Goal: Answer question/provide support: Answer question/provide support

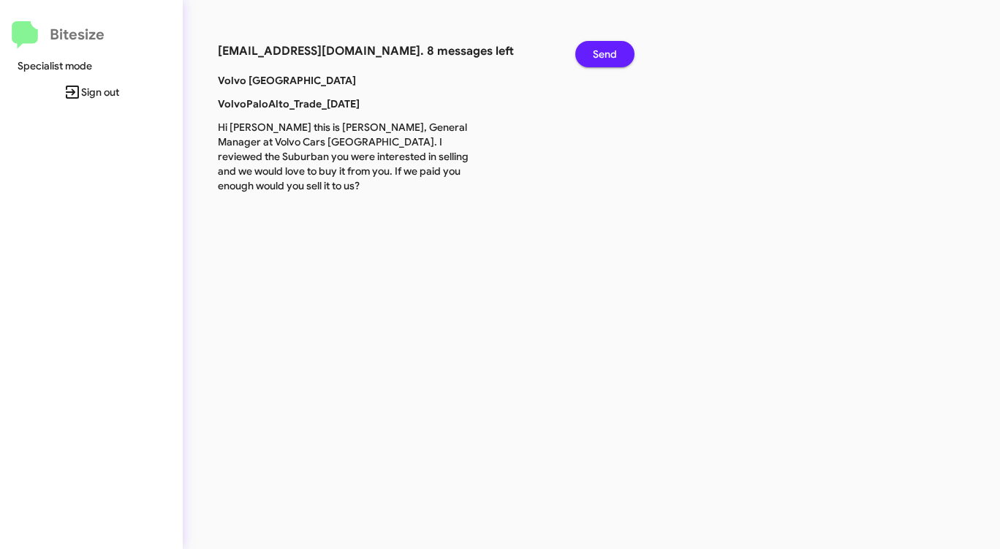
click at [608, 64] on span "Send" at bounding box center [605, 54] width 24 height 26
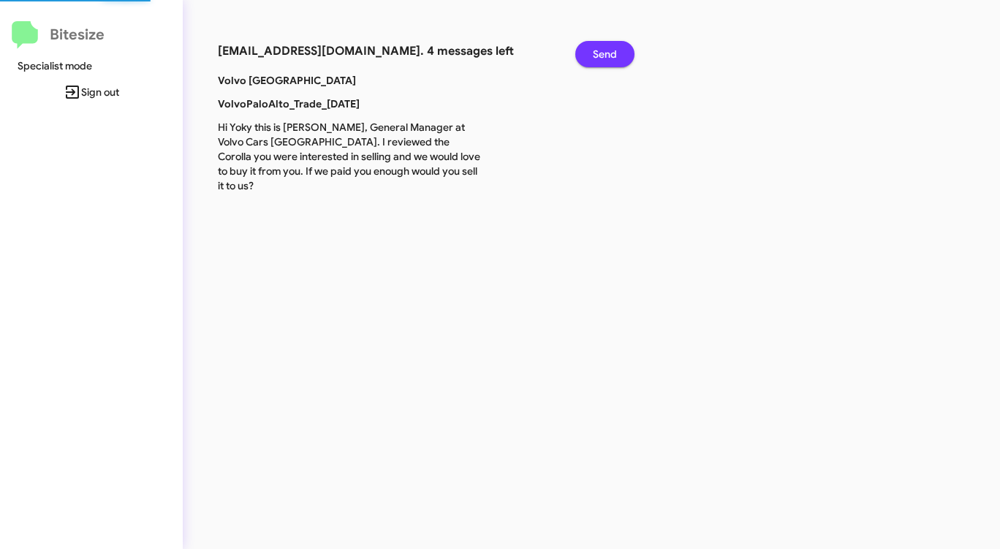
click at [608, 64] on span "Send" at bounding box center [605, 54] width 24 height 26
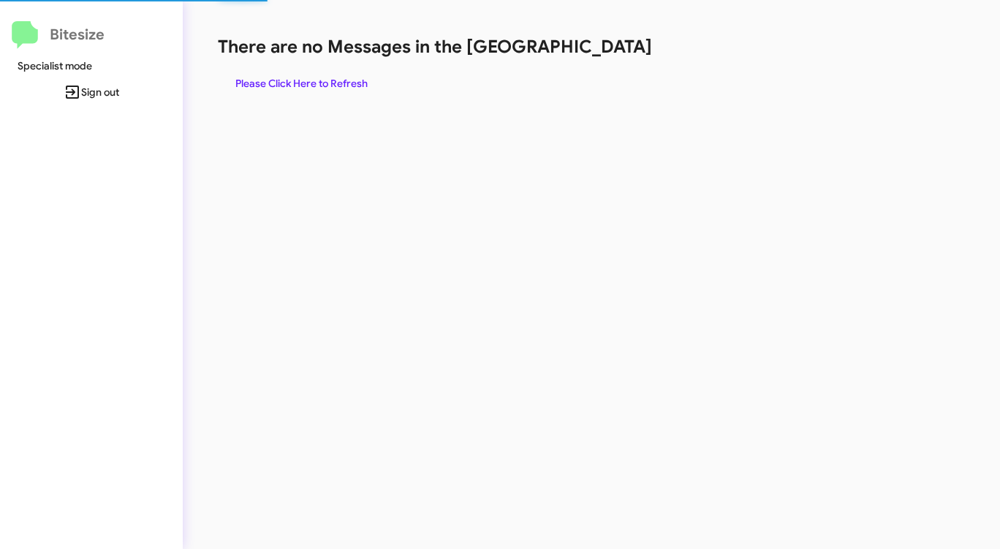
click at [608, 64] on div "There are no Messages in the Queue Please Click Here to Refresh" at bounding box center [523, 65] width 611 height 61
click at [302, 77] on span "Please Click Here to Refresh" at bounding box center [301, 83] width 132 height 26
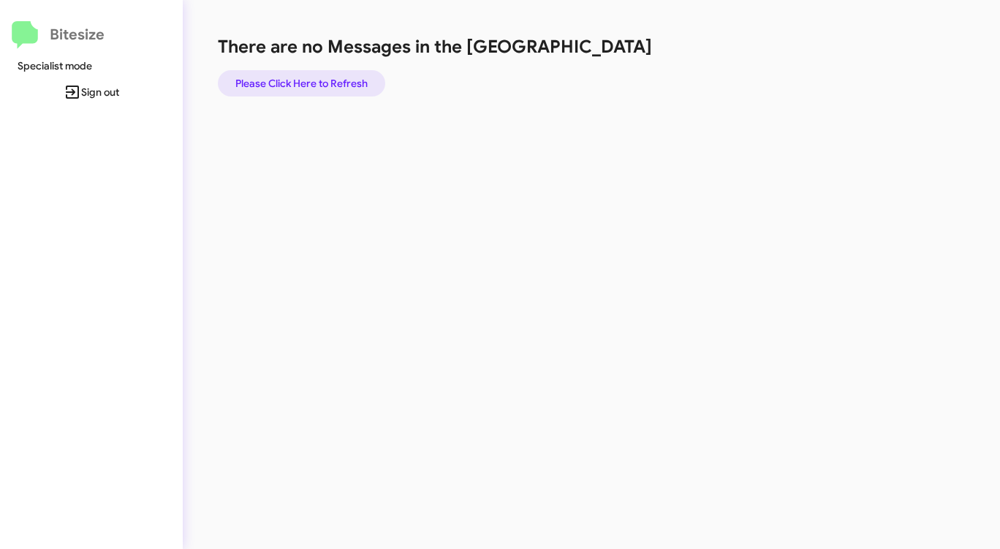
click at [302, 77] on span "Please Click Here to Refresh" at bounding box center [301, 83] width 132 height 26
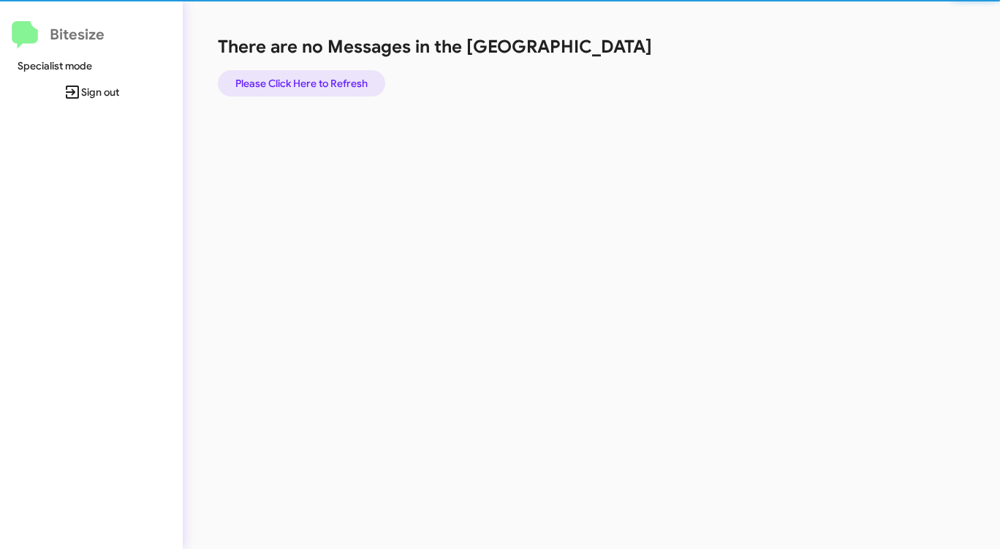
click at [302, 77] on span "Please Click Here to Refresh" at bounding box center [301, 83] width 132 height 26
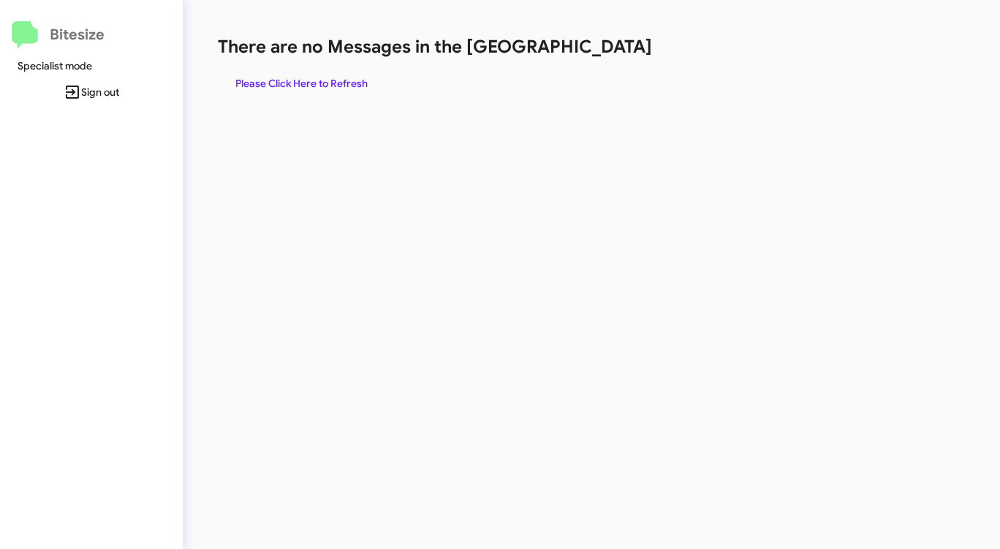
click at [302, 77] on span "Please Click Here to Refresh" at bounding box center [301, 83] width 132 height 26
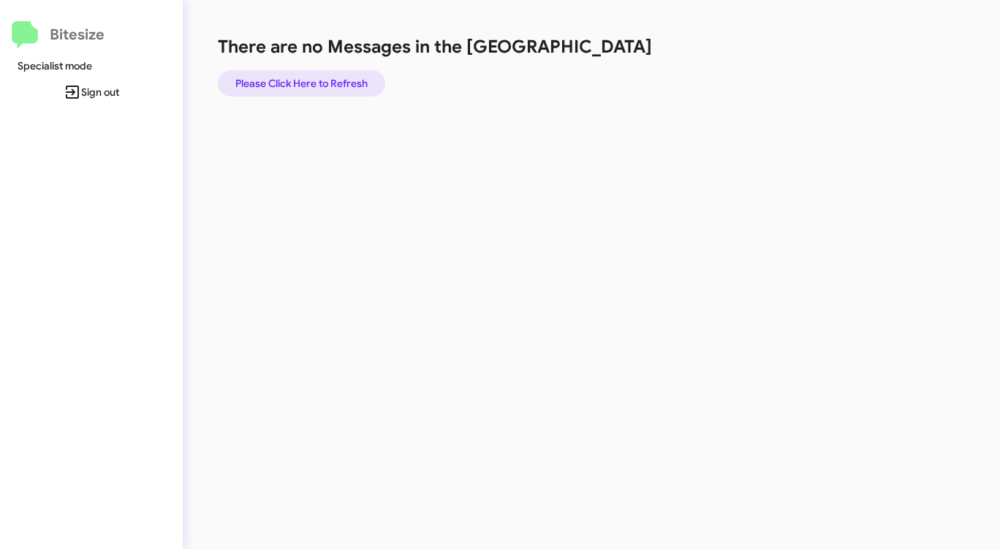
click at [302, 77] on span "Please Click Here to Refresh" at bounding box center [301, 83] width 132 height 26
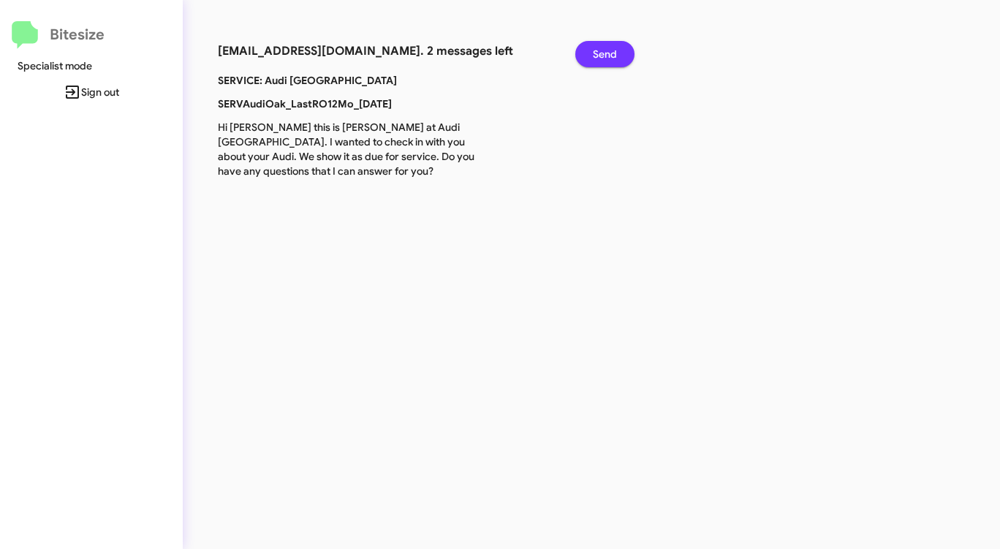
click at [610, 52] on span "Send" at bounding box center [605, 54] width 24 height 26
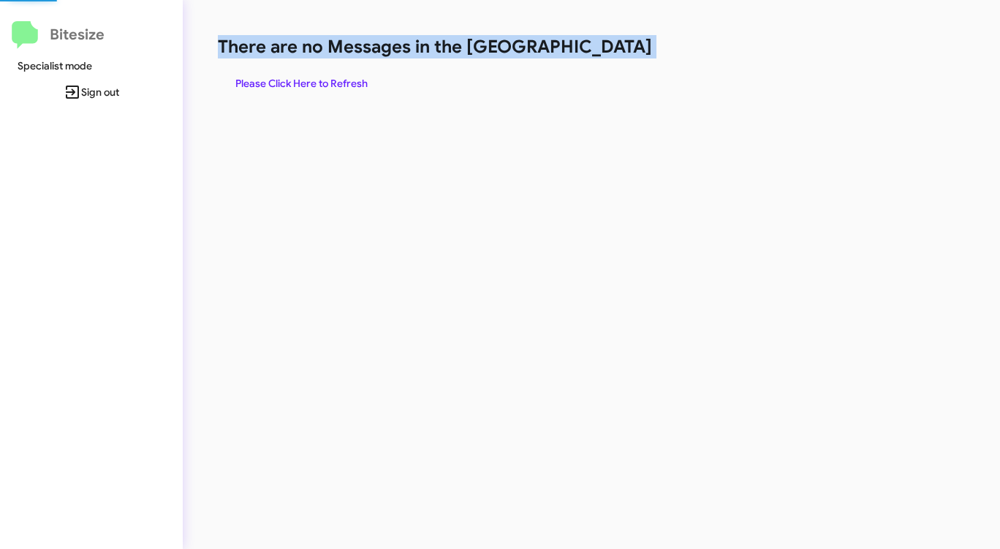
click at [610, 52] on h1 "There are no Messages in the [GEOGRAPHIC_DATA]" at bounding box center [523, 46] width 611 height 23
click at [285, 73] on span "Please Click Here to Refresh" at bounding box center [301, 83] width 132 height 26
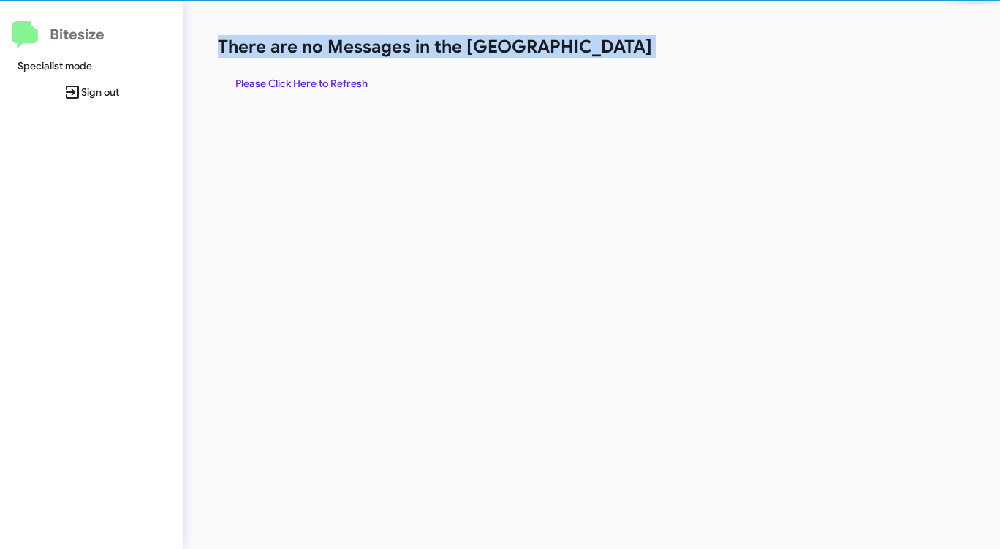
click at [285, 75] on span "Please Click Here to Refresh" at bounding box center [301, 83] width 132 height 26
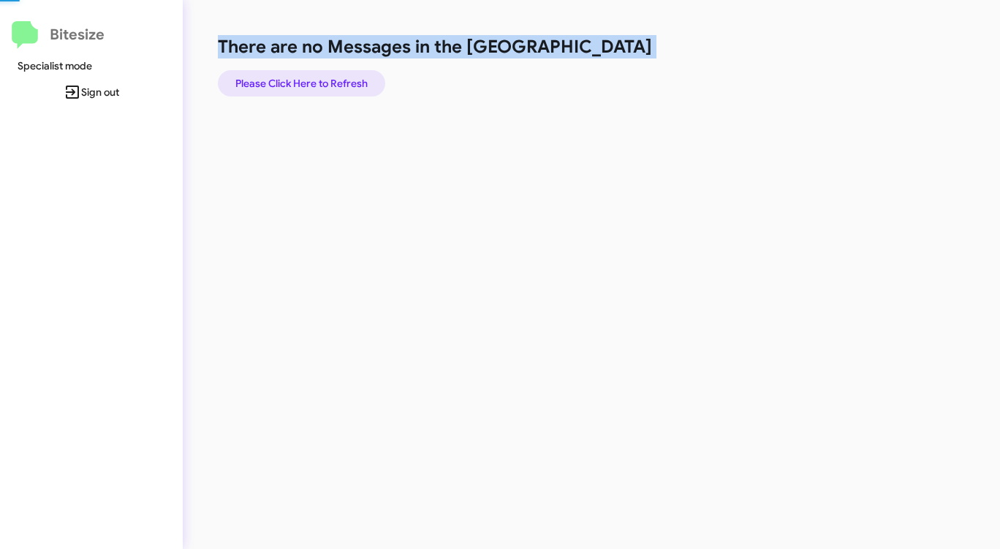
click at [285, 75] on span "Please Click Here to Refresh" at bounding box center [301, 83] width 132 height 26
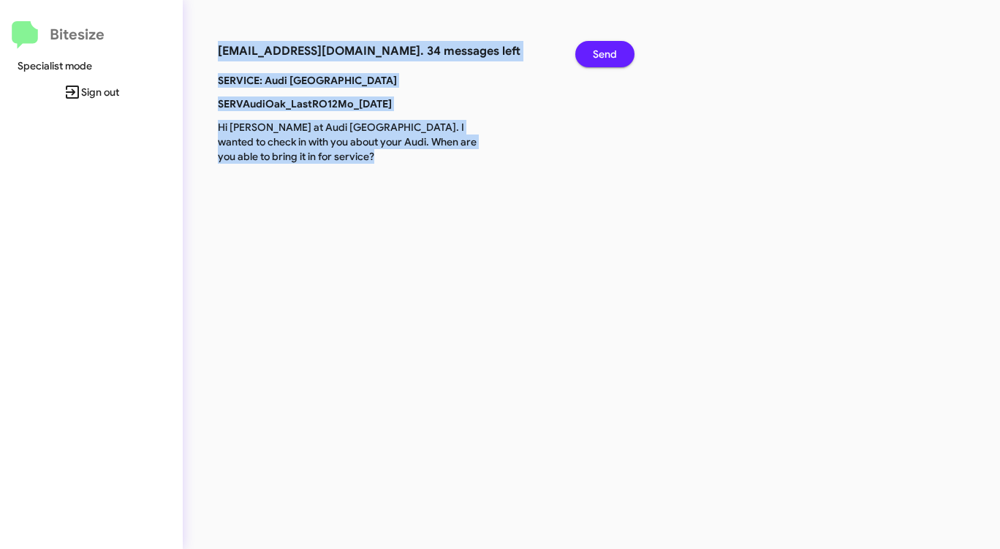
click at [603, 50] on span "Send" at bounding box center [605, 54] width 24 height 26
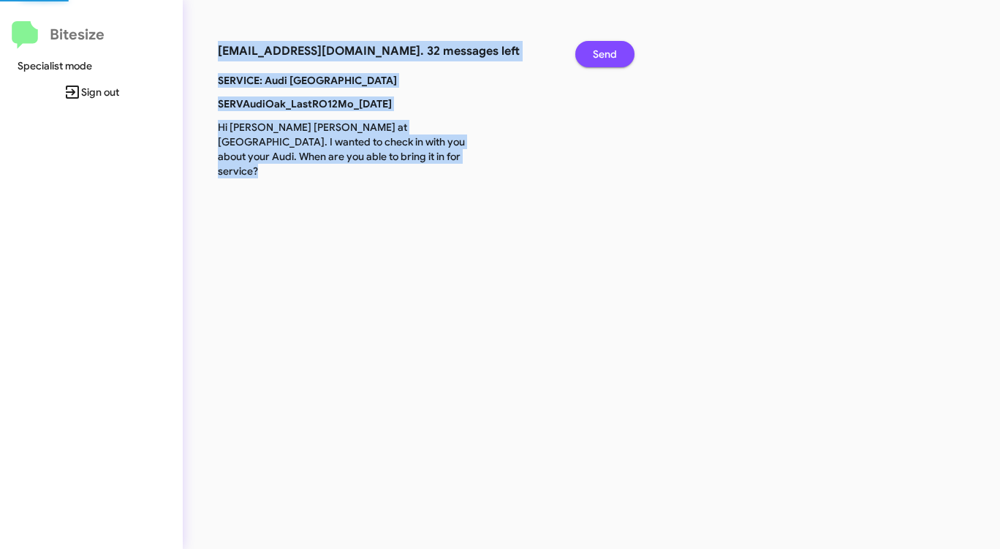
click at [603, 50] on span "Send" at bounding box center [605, 54] width 24 height 26
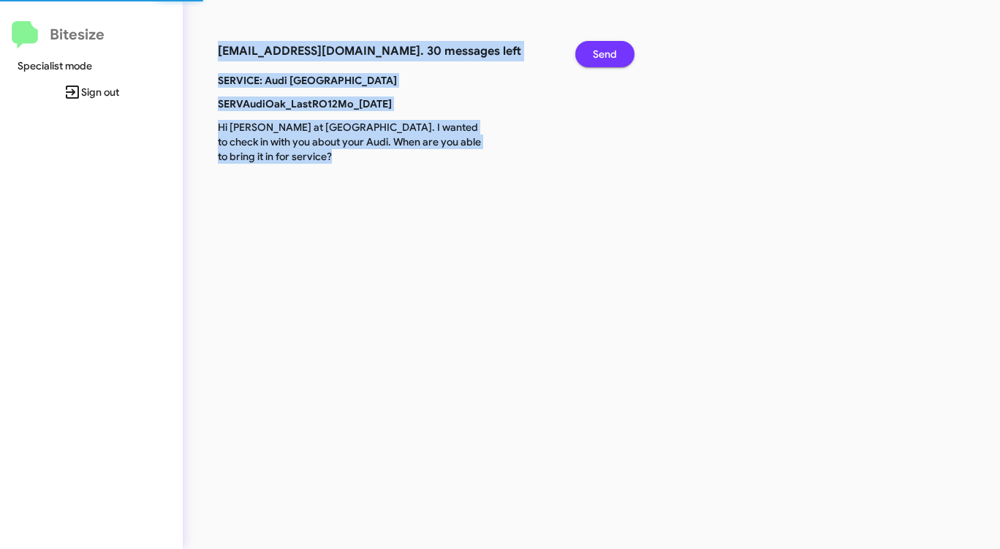
click at [603, 50] on span "Send" at bounding box center [605, 54] width 24 height 26
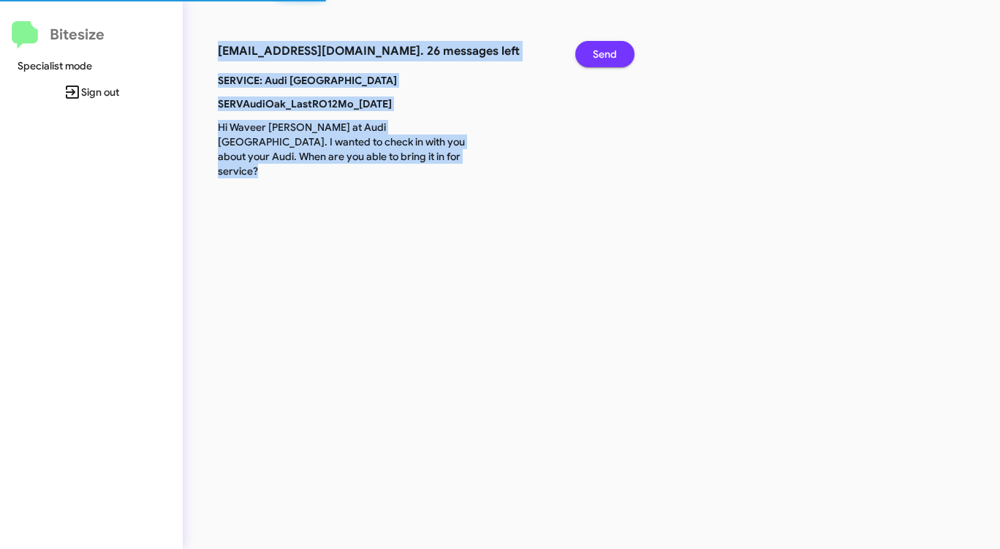
click at [603, 50] on span "Send" at bounding box center [605, 54] width 24 height 26
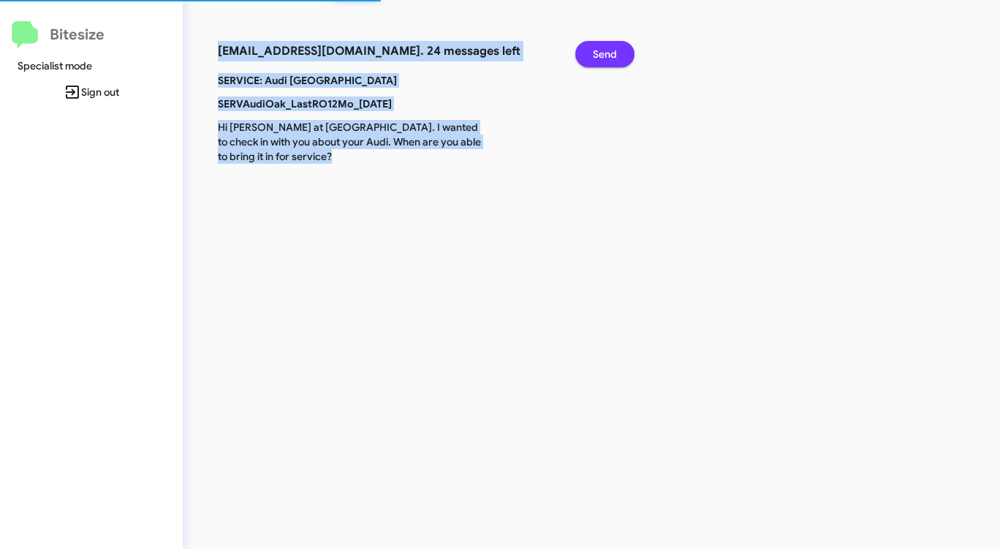
click at [603, 50] on span "Send" at bounding box center [605, 54] width 24 height 26
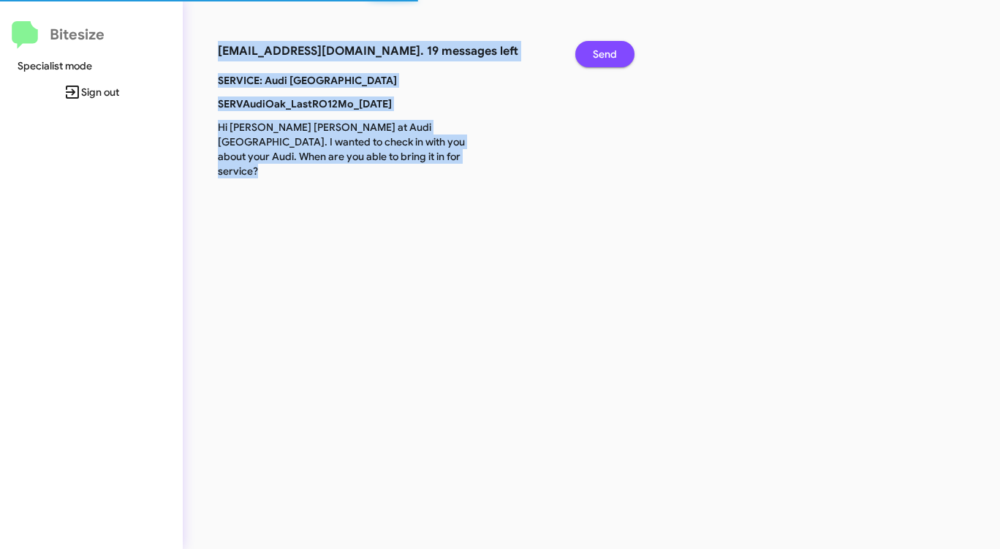
click at [603, 50] on span "Send" at bounding box center [605, 54] width 24 height 26
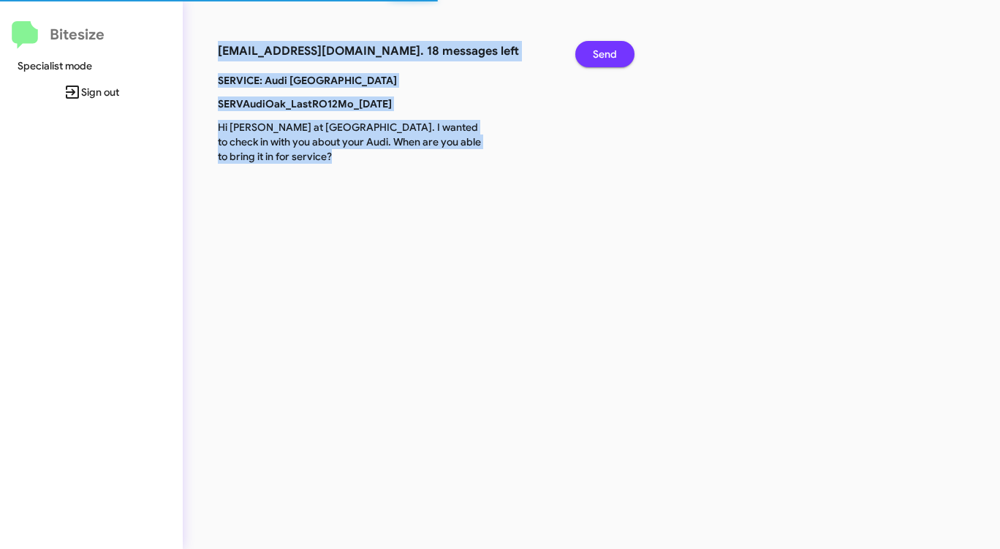
click at [603, 50] on span "Send" at bounding box center [605, 54] width 24 height 26
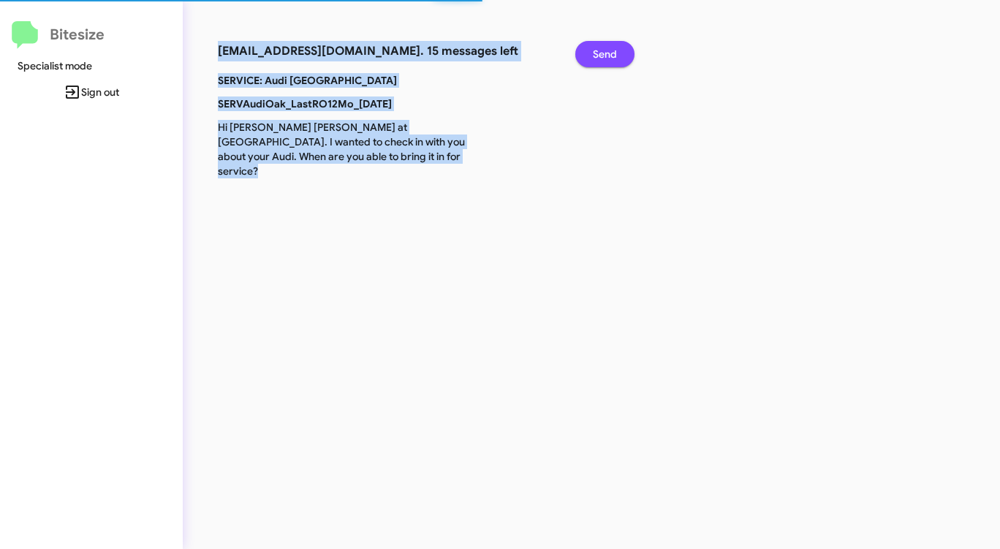
click at [601, 50] on span "Send" at bounding box center [605, 54] width 24 height 26
click at [600, 50] on span "Send" at bounding box center [605, 54] width 24 height 26
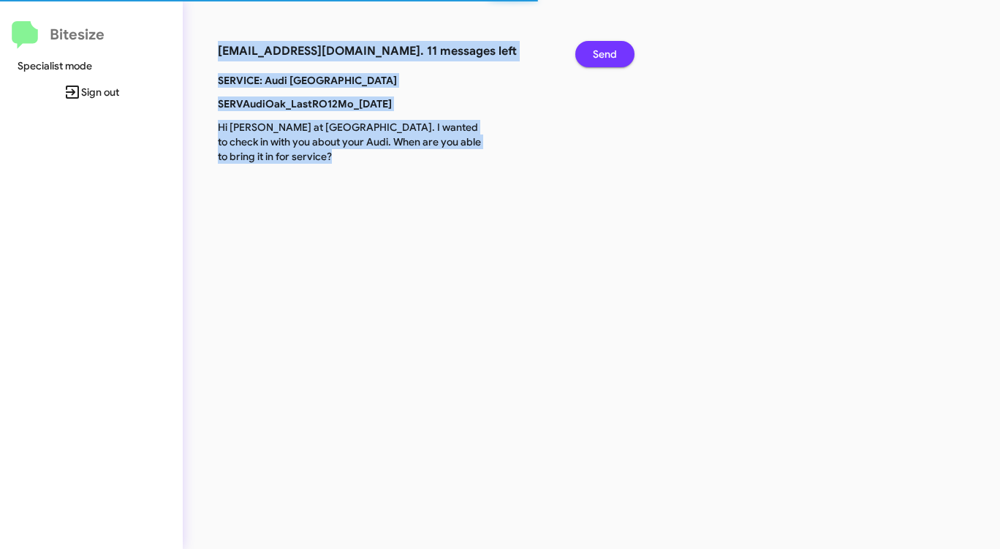
click at [600, 50] on span "Send" at bounding box center [605, 54] width 24 height 26
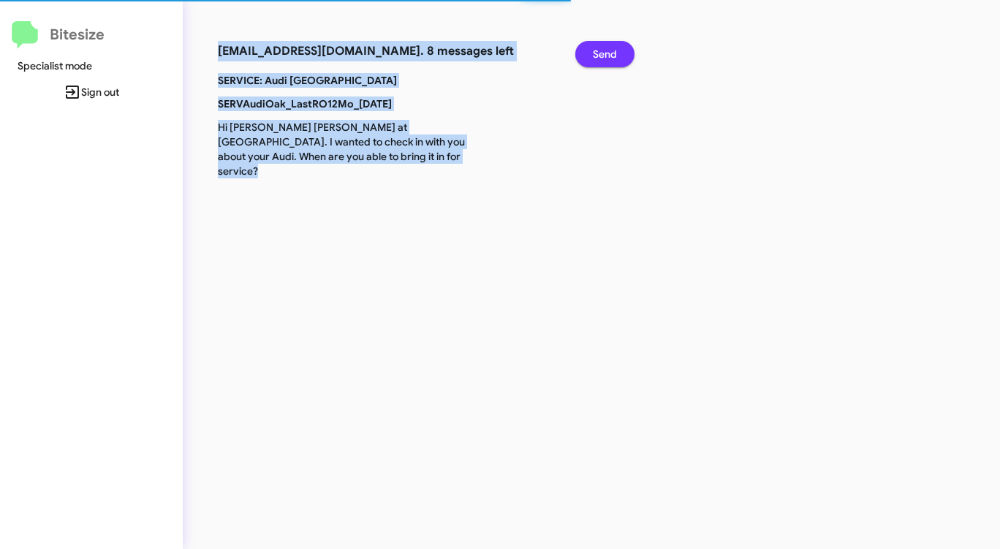
click at [600, 50] on span "Send" at bounding box center [605, 54] width 24 height 26
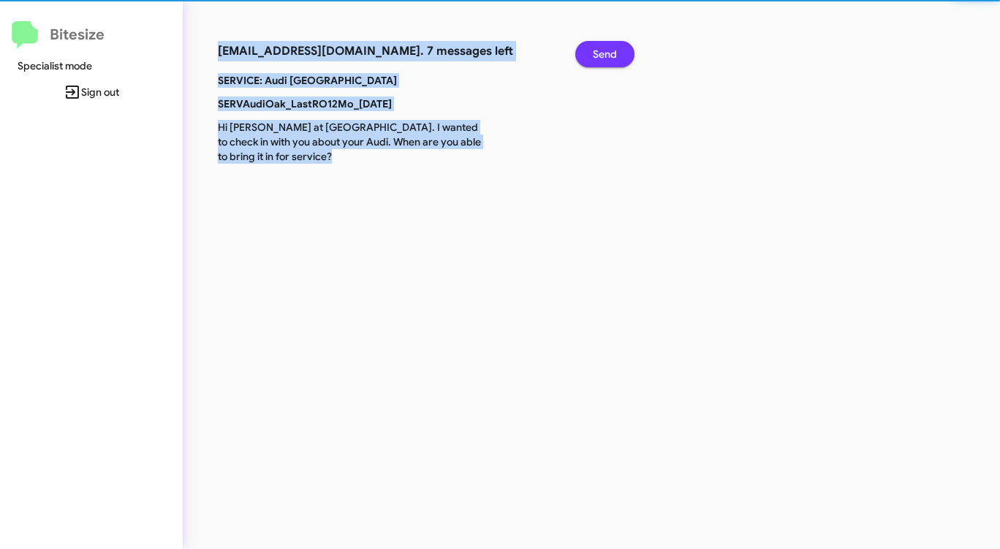
click at [600, 50] on span "Send" at bounding box center [605, 54] width 24 height 26
click at [599, 50] on span "Send" at bounding box center [605, 54] width 24 height 26
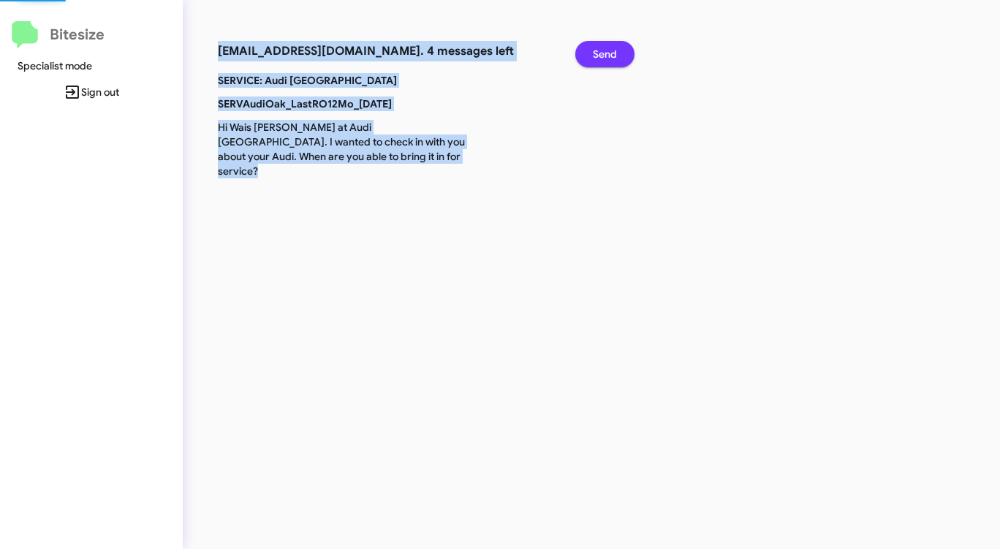
click at [599, 50] on span "Send" at bounding box center [605, 54] width 24 height 26
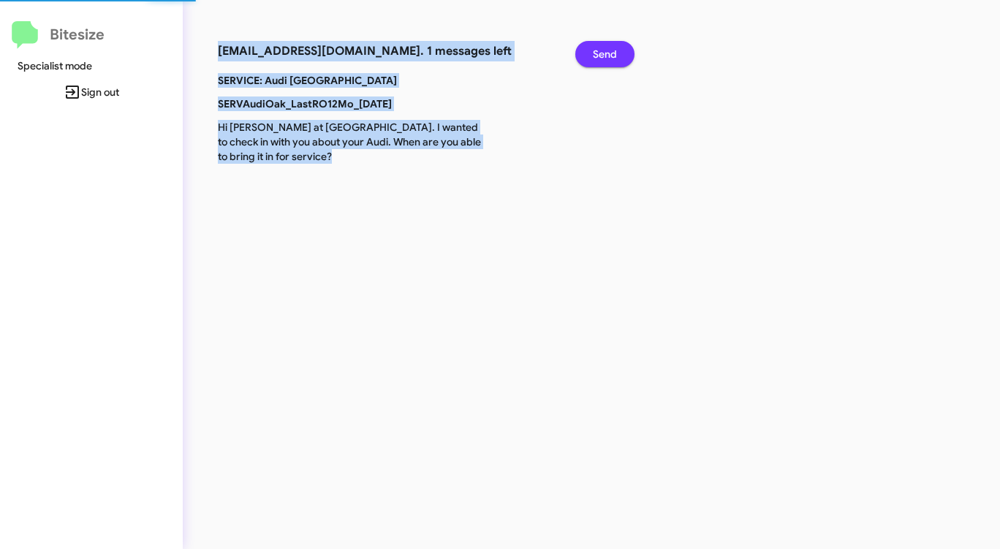
click at [598, 51] on span "Send" at bounding box center [605, 54] width 24 height 26
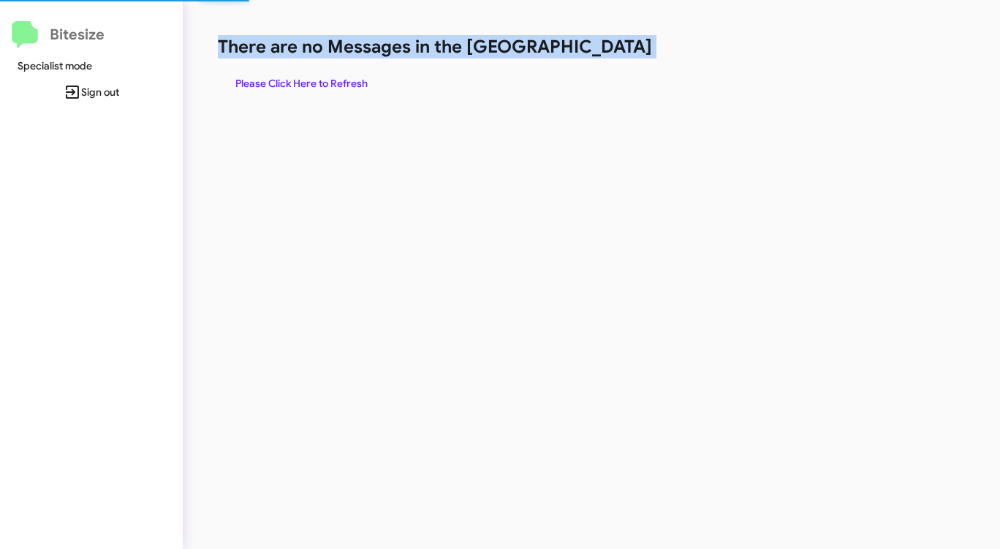
click at [598, 51] on h1 "There are no Messages in the [GEOGRAPHIC_DATA]" at bounding box center [523, 46] width 611 height 23
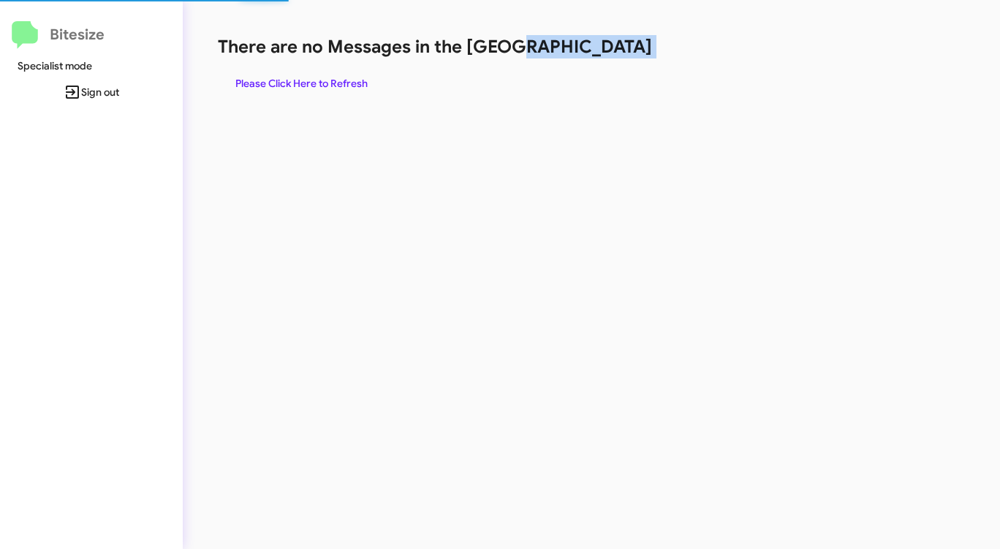
click at [598, 51] on h1 "There are no Messages in the [GEOGRAPHIC_DATA]" at bounding box center [523, 46] width 611 height 23
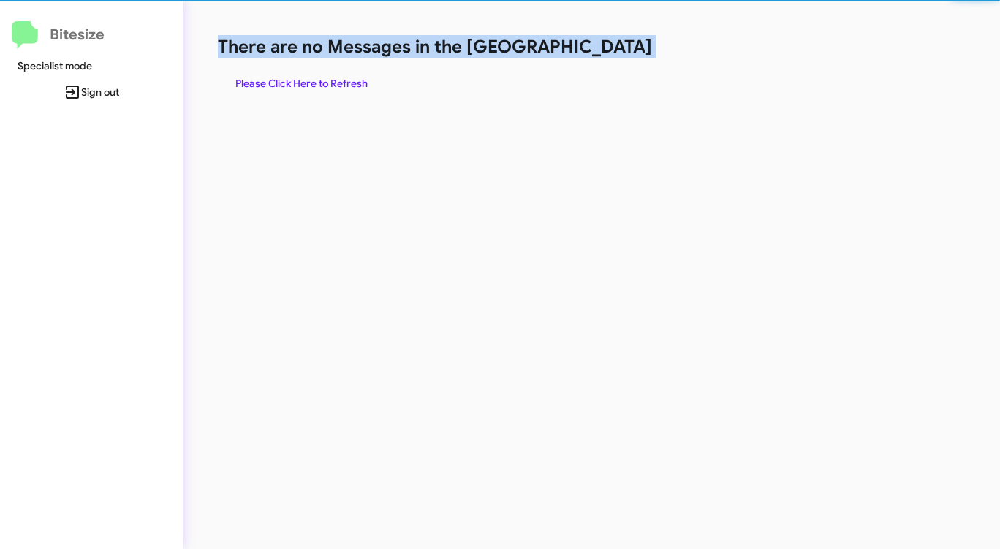
click at [598, 51] on h1 "There are no Messages in the [GEOGRAPHIC_DATA]" at bounding box center [523, 46] width 611 height 23
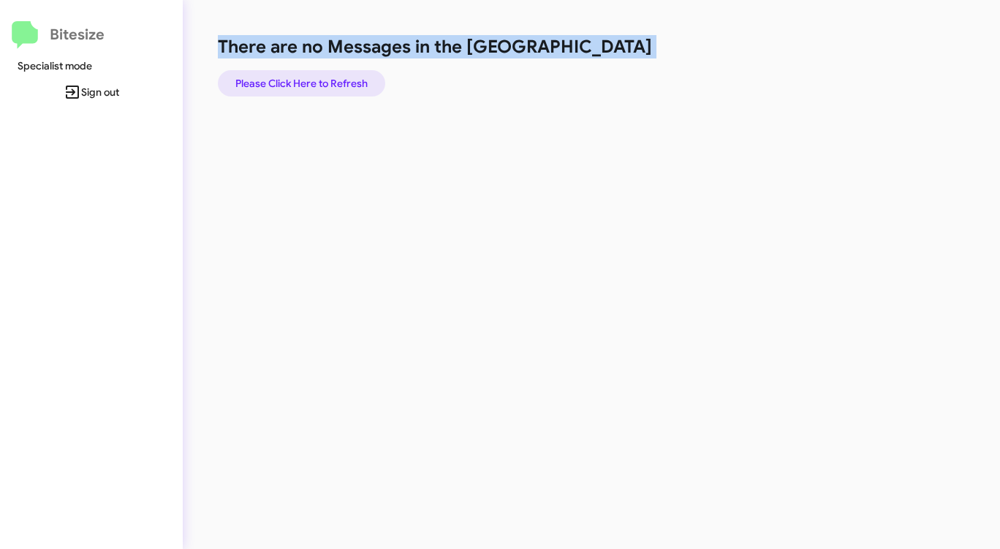
click at [325, 86] on span "Please Click Here to Refresh" at bounding box center [301, 83] width 132 height 26
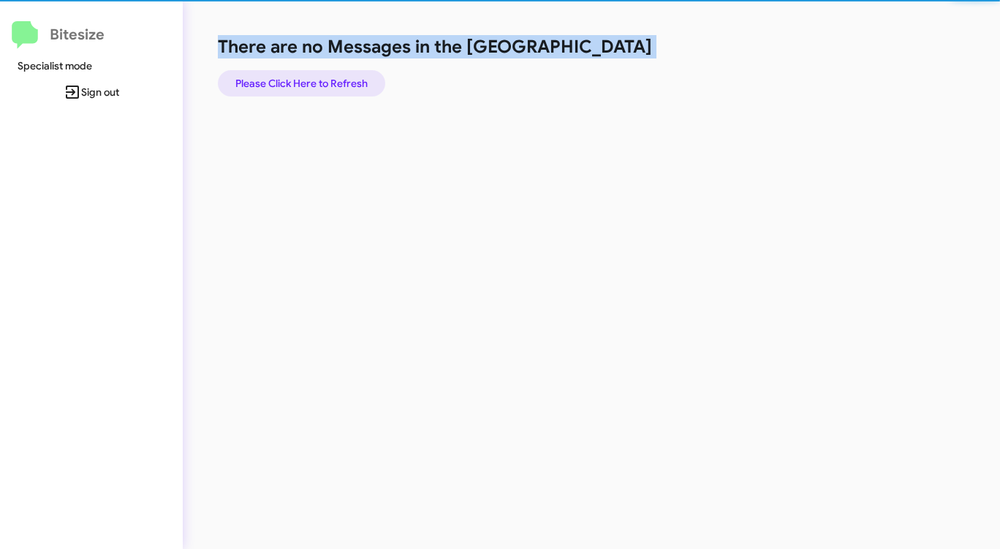
click at [325, 86] on span "Please Click Here to Refresh" at bounding box center [301, 83] width 132 height 26
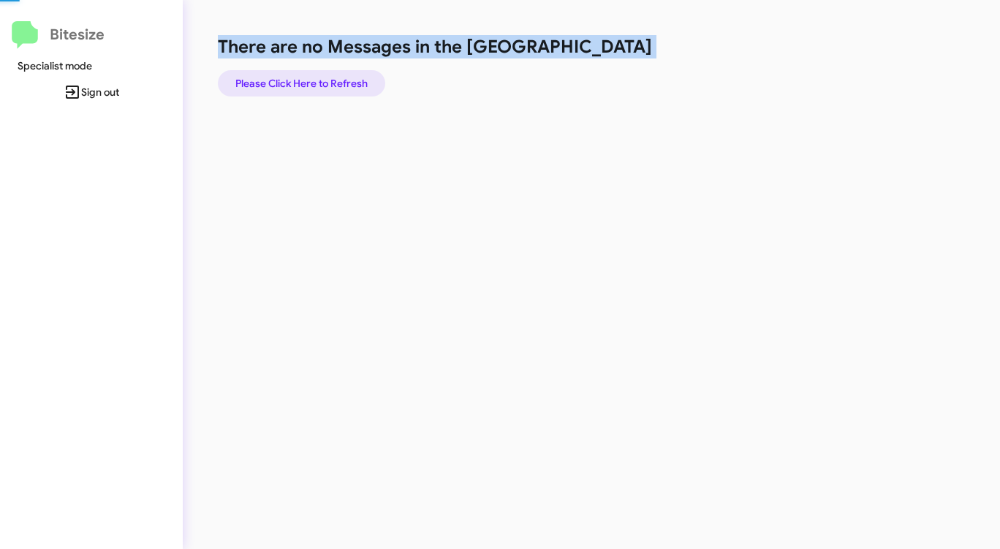
click at [325, 86] on span "Please Click Here to Refresh" at bounding box center [301, 83] width 132 height 26
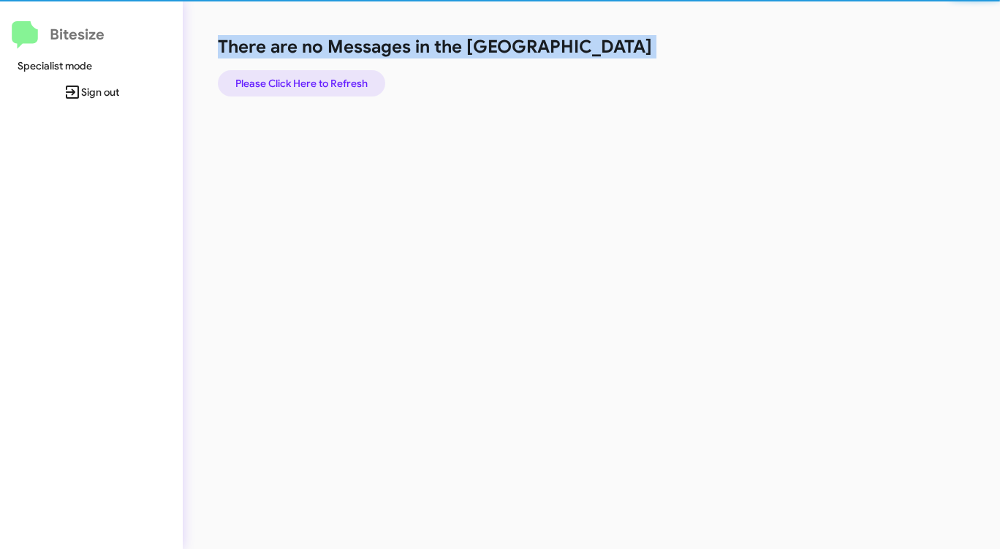
click at [325, 86] on span "Please Click Here to Refresh" at bounding box center [301, 83] width 132 height 26
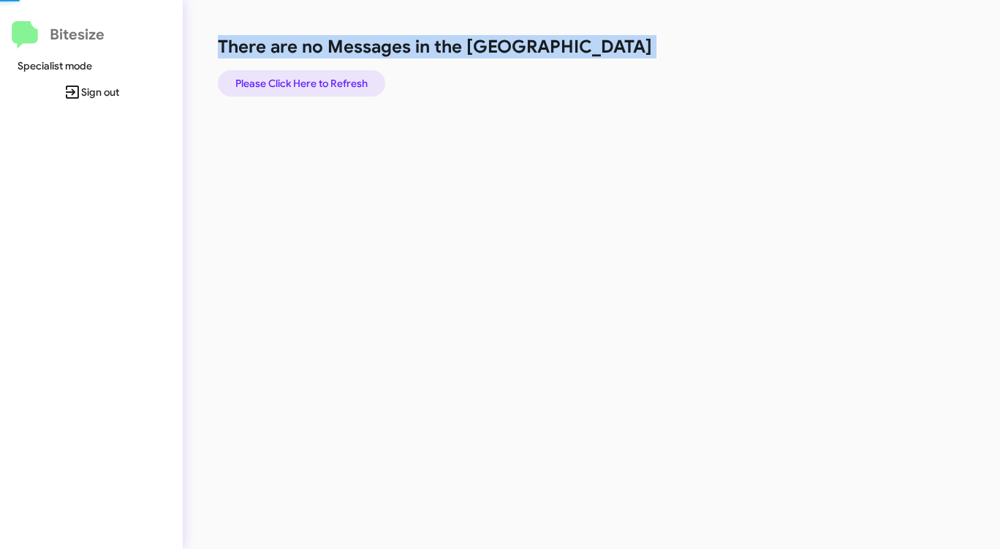
click at [325, 86] on span "Please Click Here to Refresh" at bounding box center [301, 83] width 132 height 26
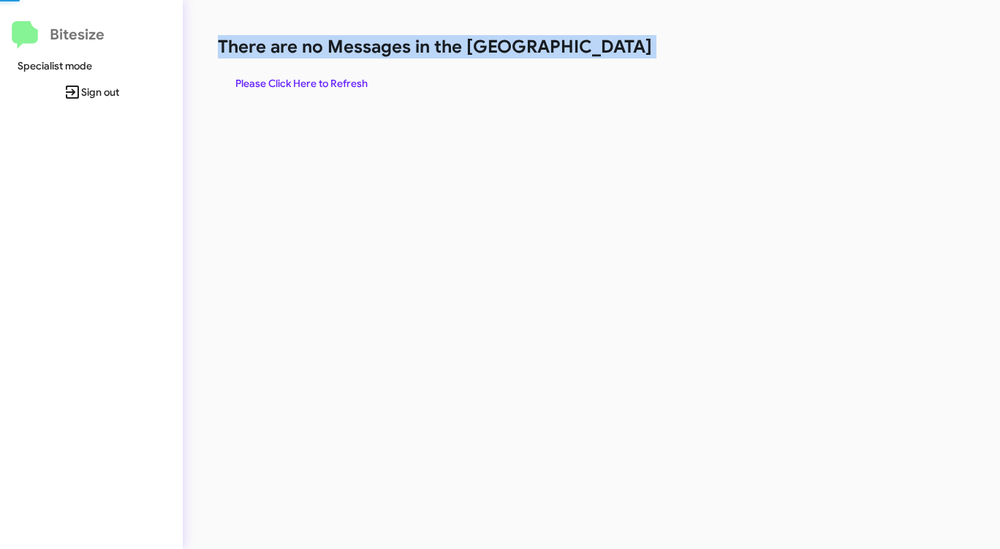
click at [325, 86] on span "Please Click Here to Refresh" at bounding box center [301, 83] width 132 height 26
click at [325, 85] on span "Please Click Here to Refresh" at bounding box center [301, 83] width 132 height 26
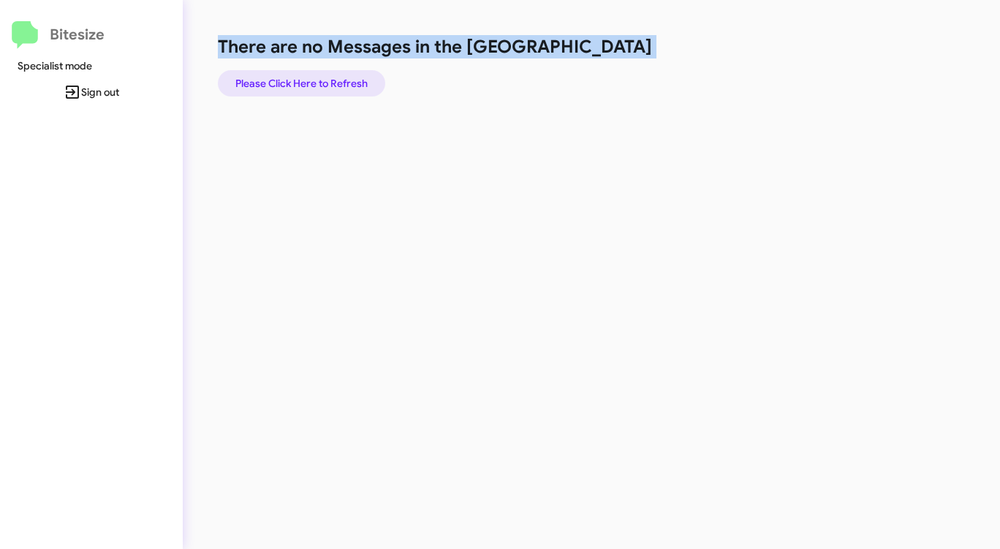
click at [325, 85] on span "Please Click Here to Refresh" at bounding box center [301, 83] width 132 height 26
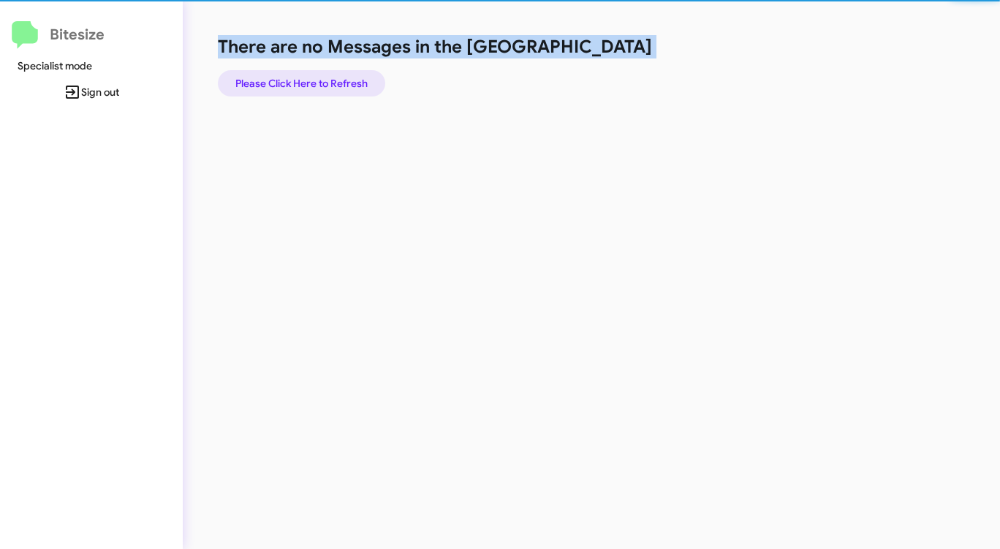
click at [325, 85] on span "Please Click Here to Refresh" at bounding box center [301, 83] width 132 height 26
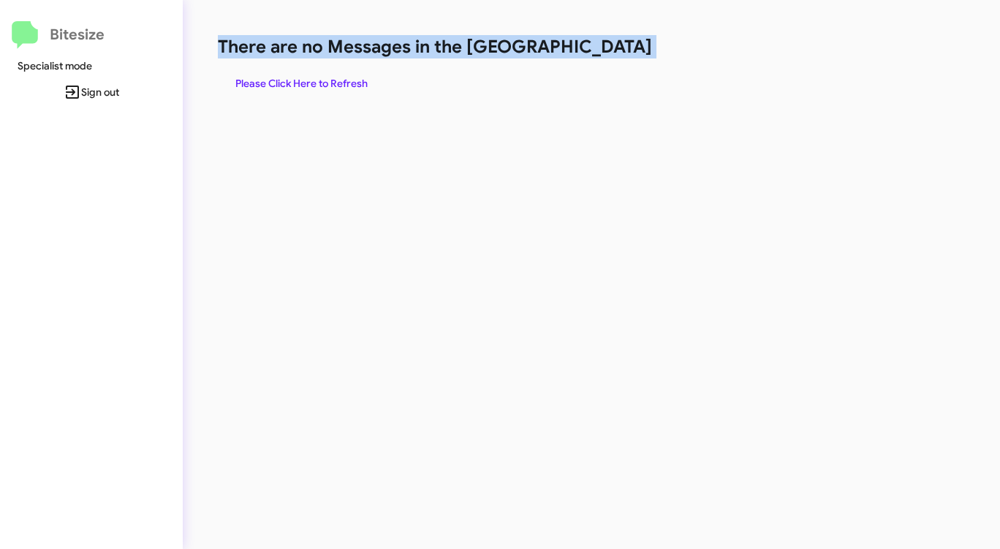
click at [325, 85] on span "Please Click Here to Refresh" at bounding box center [301, 83] width 132 height 26
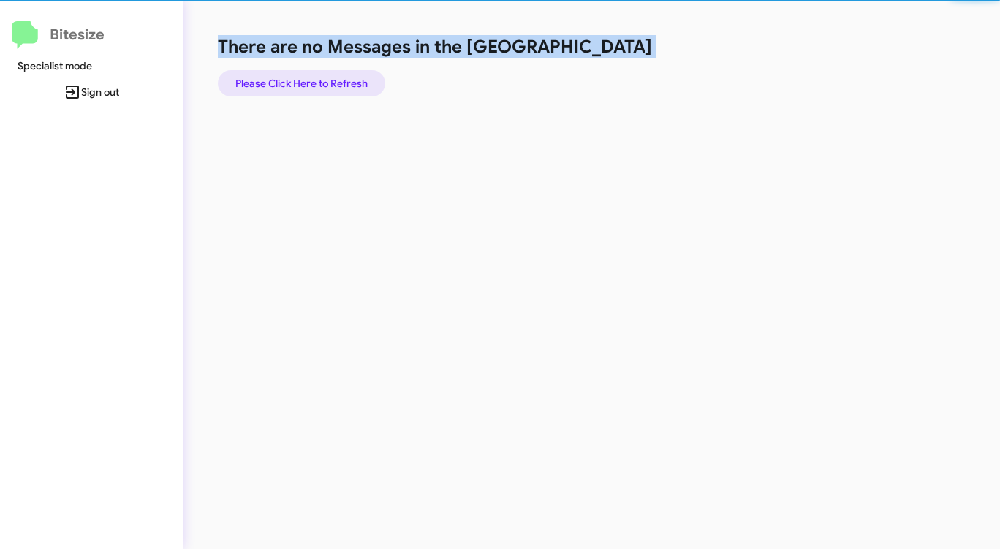
click at [325, 85] on span "Please Click Here to Refresh" at bounding box center [301, 83] width 132 height 26
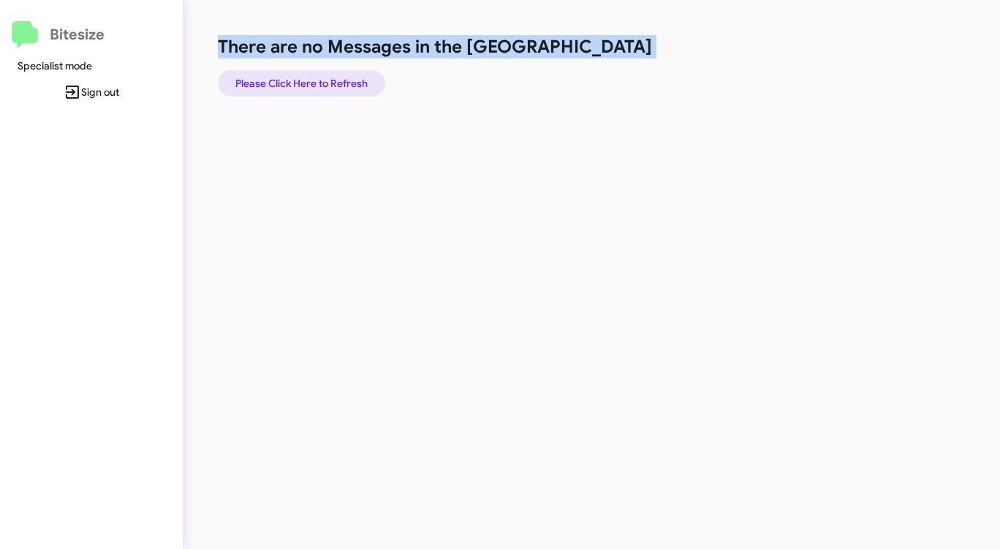
click at [325, 85] on span "Please Click Here to Refresh" at bounding box center [301, 83] width 132 height 26
click at [317, 87] on span "Please Click Here to Refresh" at bounding box center [301, 83] width 132 height 26
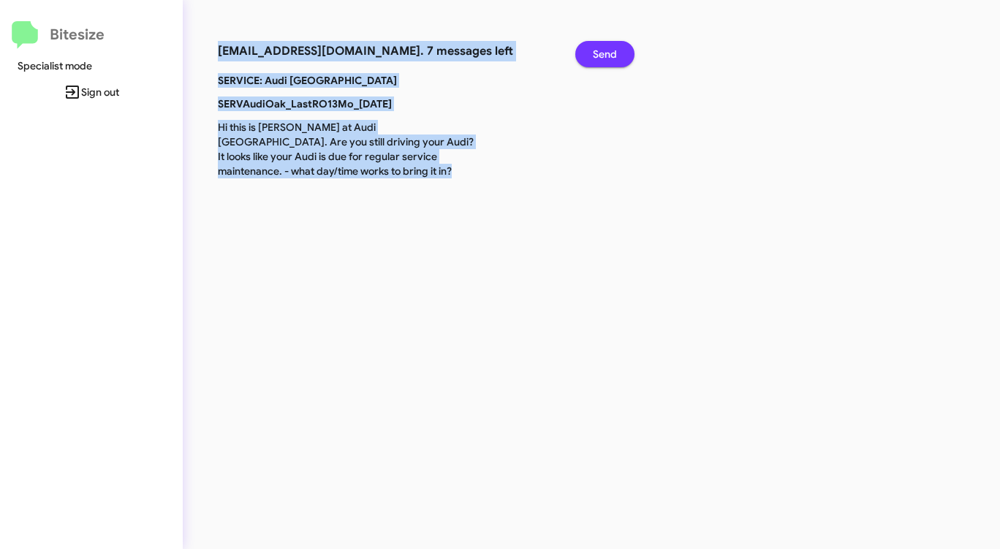
click at [598, 53] on span "Send" at bounding box center [605, 54] width 24 height 26
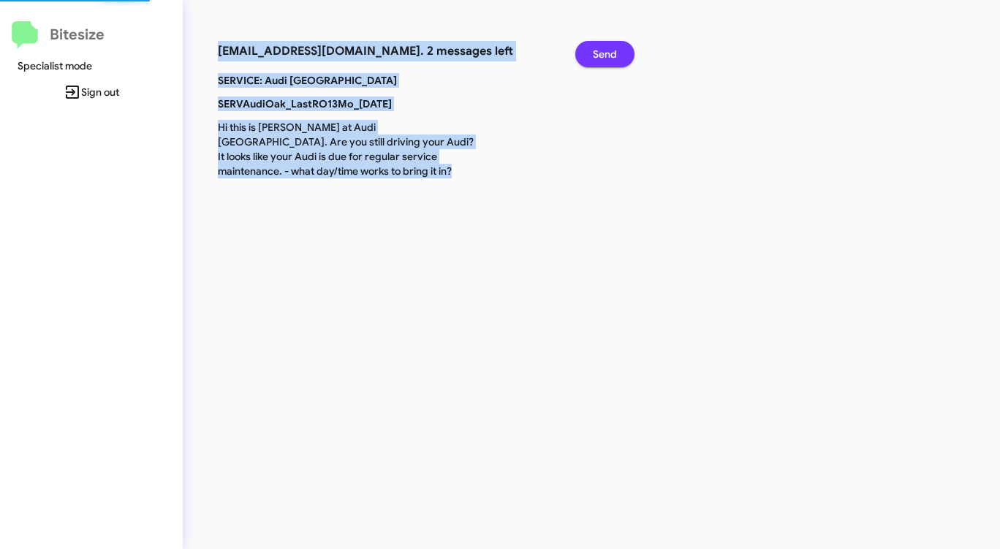
click at [598, 53] on span "Send" at bounding box center [605, 54] width 24 height 26
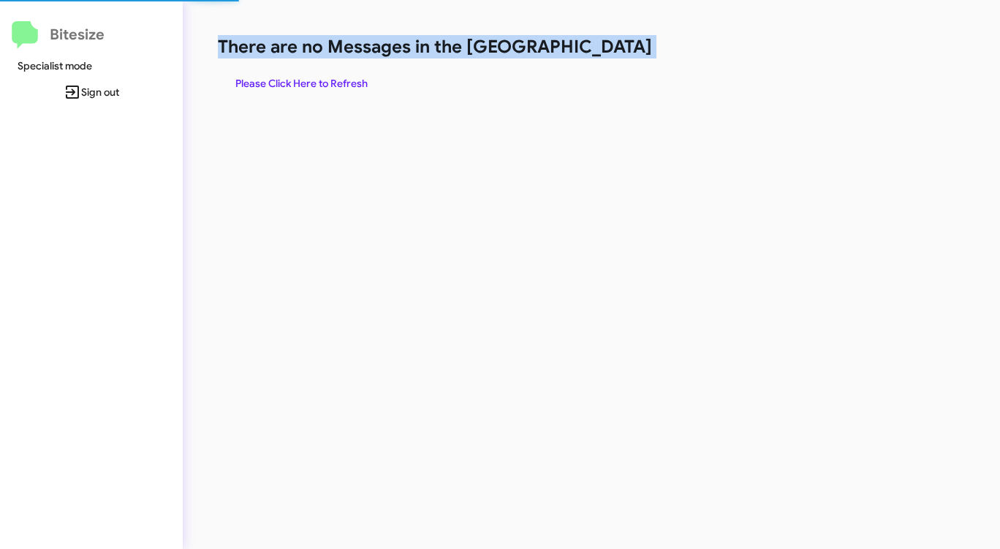
click at [598, 53] on h1 "There are no Messages in the [GEOGRAPHIC_DATA]" at bounding box center [523, 46] width 611 height 23
click at [597, 53] on h1 "There are no Messages in the [GEOGRAPHIC_DATA]" at bounding box center [523, 46] width 611 height 23
click at [594, 53] on h1 "There are no Messages in the [GEOGRAPHIC_DATA]" at bounding box center [523, 46] width 611 height 23
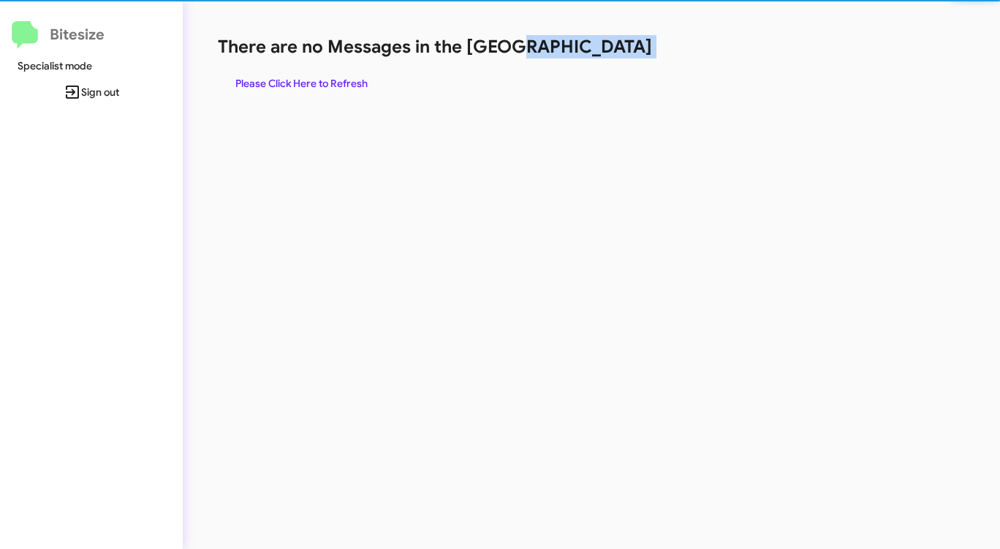
drag, startPoint x: 594, startPoint y: 53, endPoint x: 565, endPoint y: 61, distance: 30.3
click at [594, 53] on h1 "There are no Messages in the [GEOGRAPHIC_DATA]" at bounding box center [523, 46] width 611 height 23
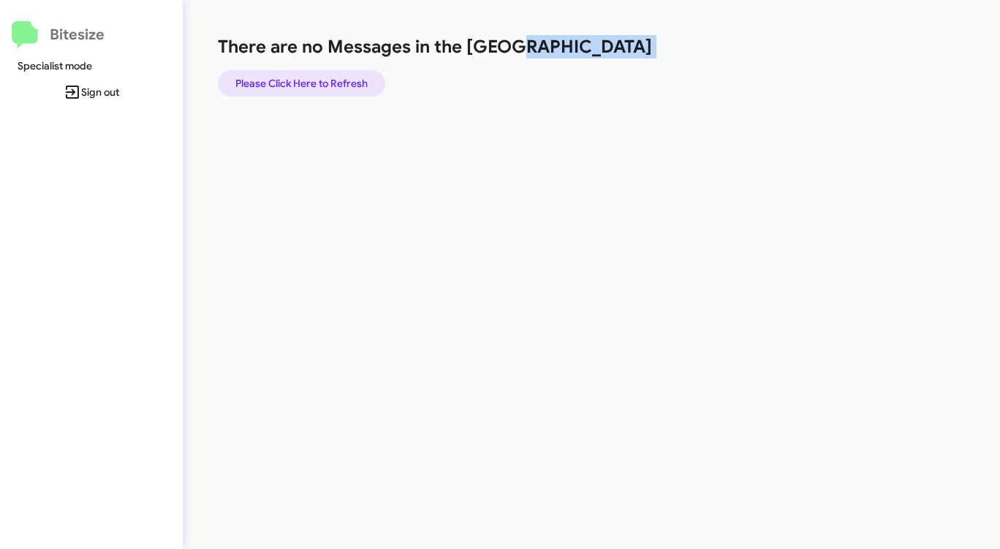
click at [309, 80] on span "Please Click Here to Refresh" at bounding box center [301, 83] width 132 height 26
click at [305, 81] on span "Please Click Here to Refresh" at bounding box center [301, 83] width 132 height 26
